Goal: Information Seeking & Learning: Learn about a topic

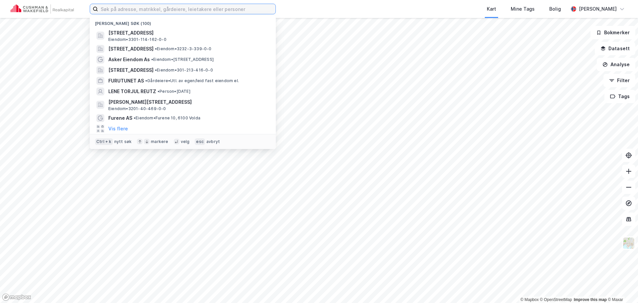
click at [179, 8] on input at bounding box center [186, 9] width 177 height 10
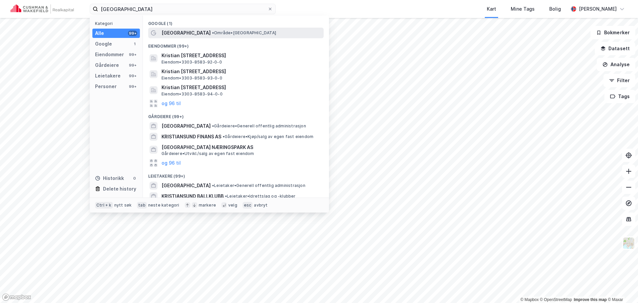
click at [177, 34] on span "[GEOGRAPHIC_DATA]" at bounding box center [186, 33] width 49 height 8
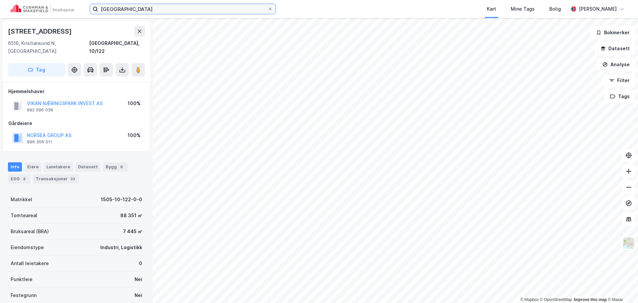
click at [136, 9] on input "[GEOGRAPHIC_DATA]" at bounding box center [182, 9] width 169 height 10
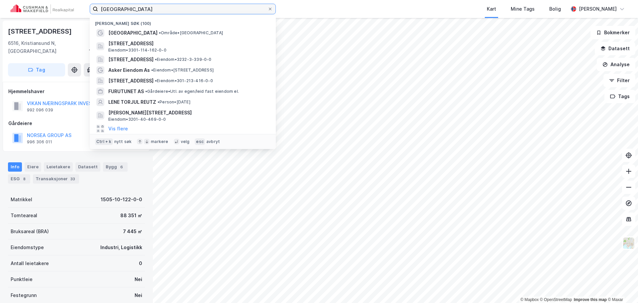
click at [136, 9] on input "[GEOGRAPHIC_DATA]" at bounding box center [182, 9] width 169 height 10
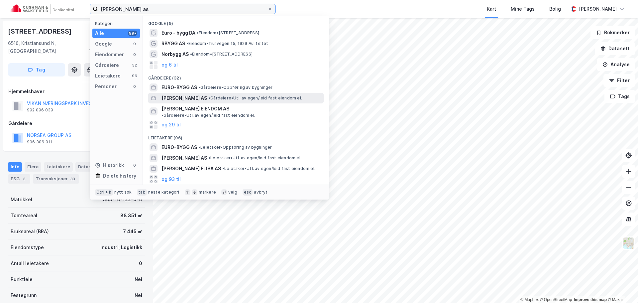
type input "[PERSON_NAME] as"
click at [184, 97] on span "[PERSON_NAME] AS" at bounding box center [185, 98] width 46 height 8
